Goal: Find contact information: Find contact information

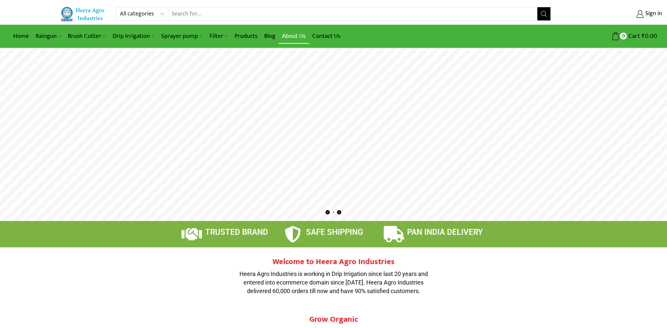
drag, startPoint x: 298, startPoint y: 40, endPoint x: 301, endPoint y: 36, distance: 4.6
click at [298, 40] on link "About Us" at bounding box center [294, 35] width 30 height 15
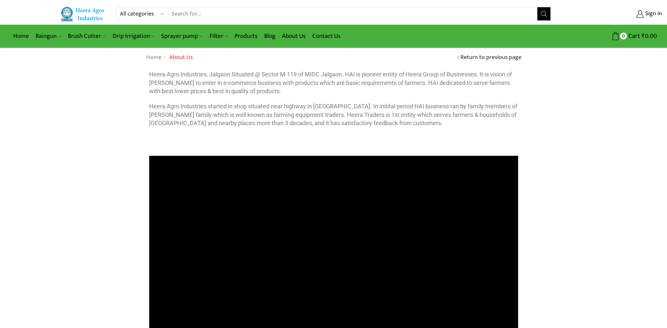
click at [336, 133] on div "Heera Agro Industries, Jalgaon Situated @ Sector M-119 of MIDC Jalgaon. HAI is …" at bounding box center [333, 106] width 369 height 72
click at [330, 36] on link "Contact Us" at bounding box center [326, 35] width 35 height 15
